Goal: Information Seeking & Learning: Learn about a topic

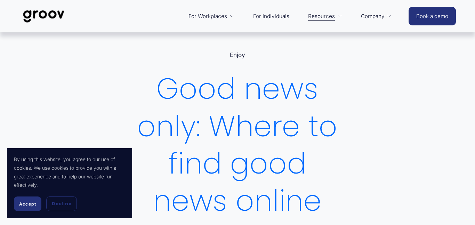
click at [34, 200] on button "Accept" at bounding box center [27, 203] width 27 height 15
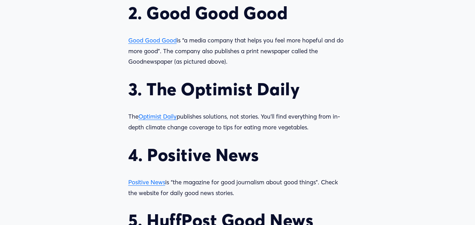
scroll to position [724, 0]
click at [166, 117] on span "Optimist Daily" at bounding box center [157, 116] width 38 height 7
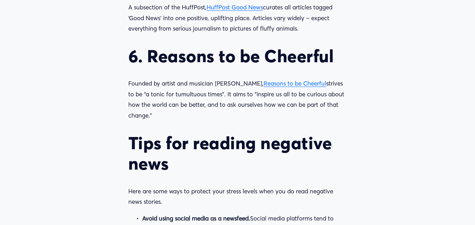
scroll to position [966, 0]
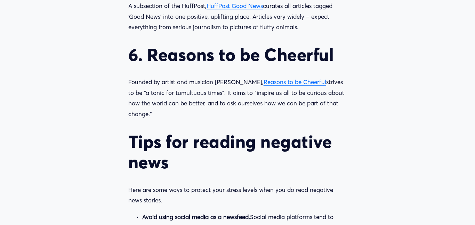
click at [274, 80] on span "Reasons to be Cheerful" at bounding box center [295, 81] width 63 height 7
